Goal: Find contact information: Find contact information

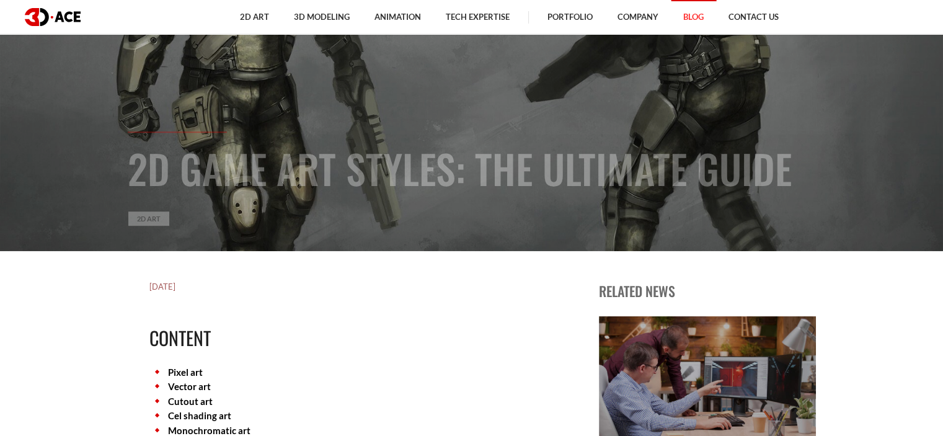
scroll to position [62, 0]
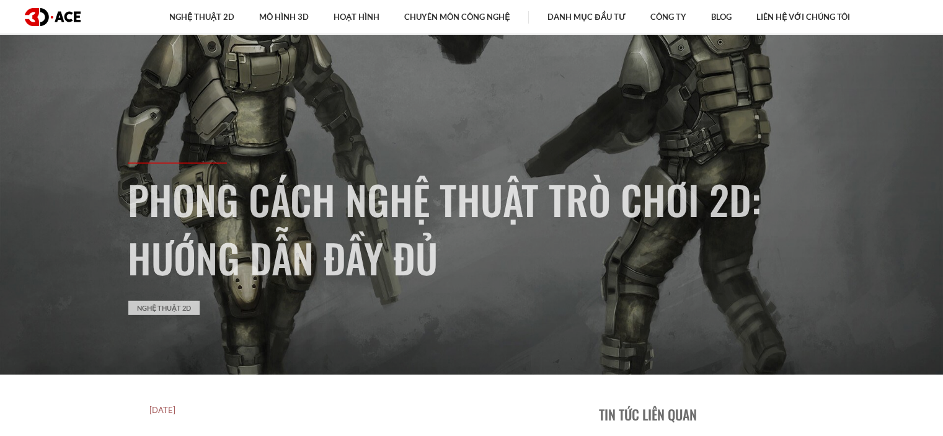
click at [111, 10] on ul "Nghệ thuật 2D Thiết kế nhân vật 2D Nghệ thuật môi trường 2D Nghệ thuật ý tưởng …" at bounding box center [509, 17] width 817 height 34
click at [782, 17] on font "Liên hệ với chúng tôi" at bounding box center [803, 17] width 94 height 10
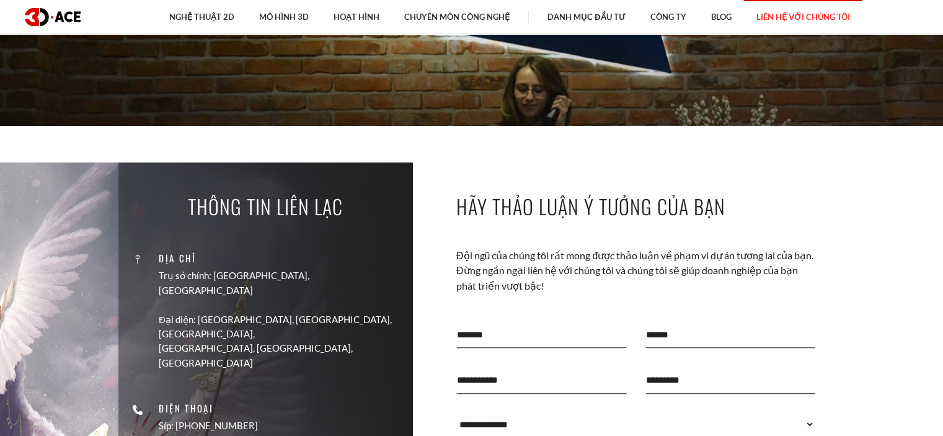
scroll to position [248, 0]
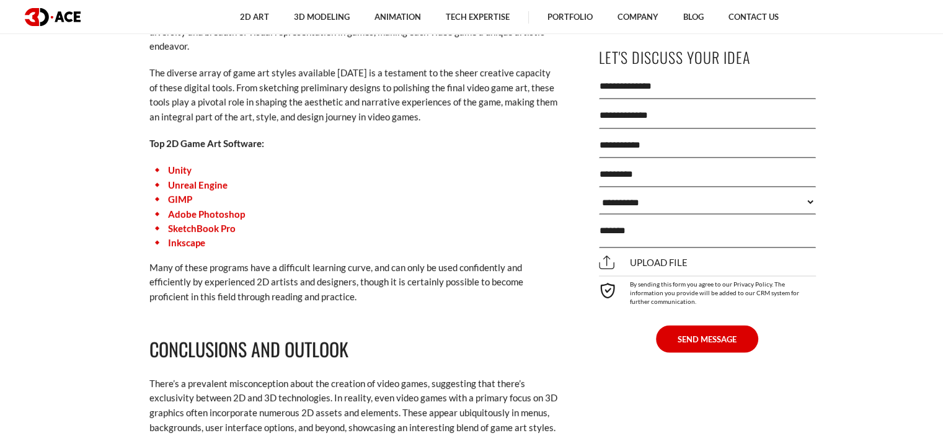
scroll to position [7255, 0]
